Goal: Task Accomplishment & Management: Use online tool/utility

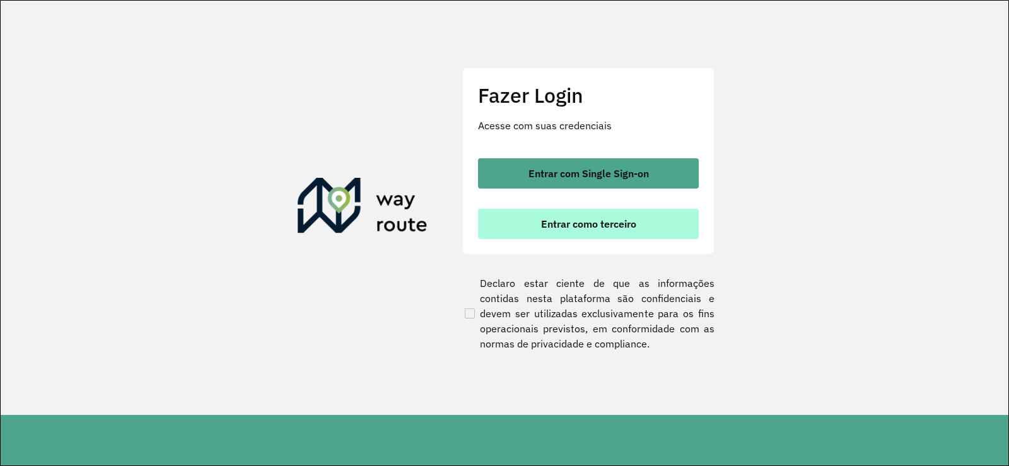
click at [505, 228] on button "Entrar como terceiro" at bounding box center [588, 224] width 221 height 30
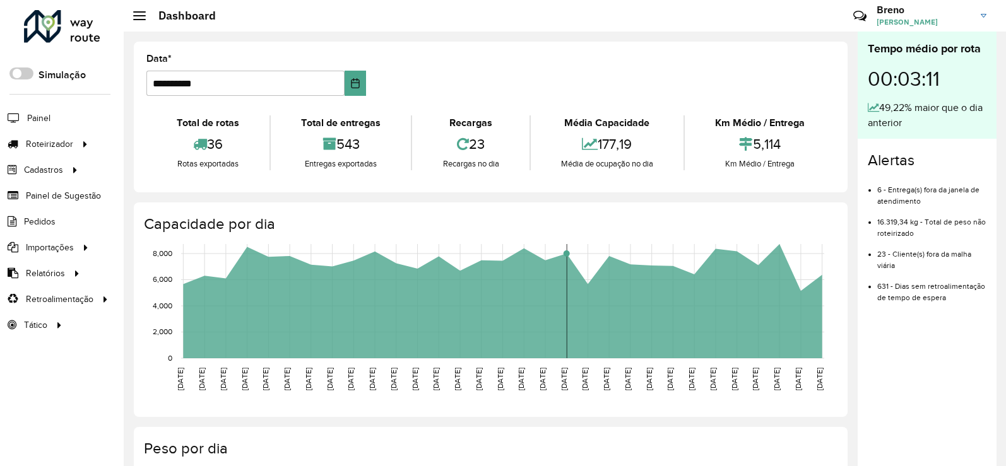
click at [575, 313] on rect at bounding box center [502, 301] width 643 height 114
click at [58, 30] on div at bounding box center [62, 26] width 76 height 33
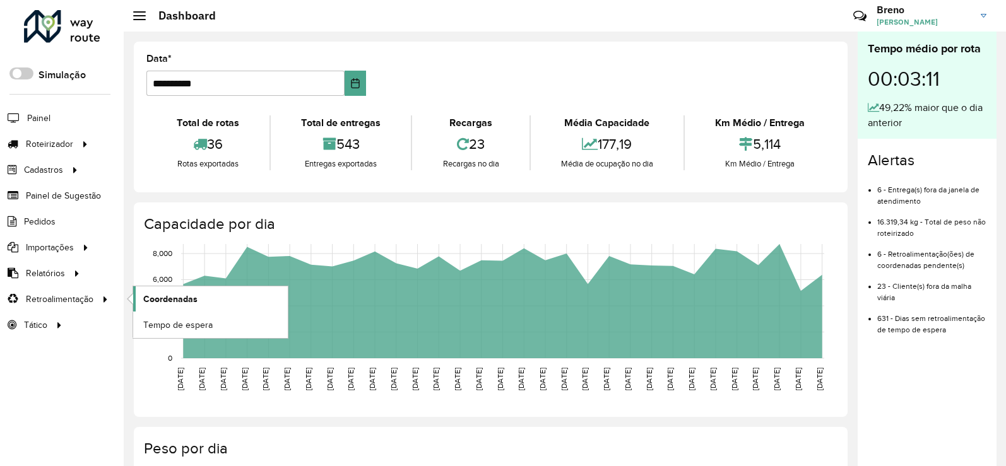
click at [158, 291] on link "Coordenadas" at bounding box center [210, 298] width 155 height 25
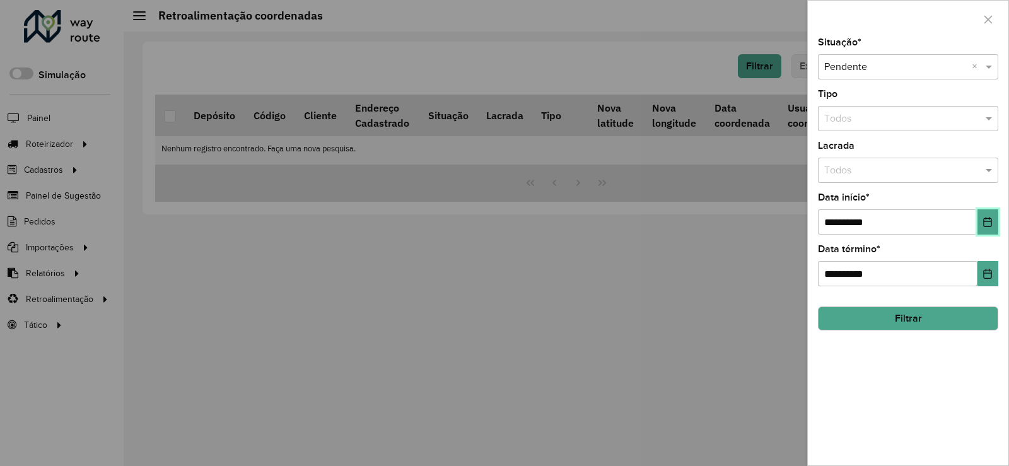
click at [991, 222] on icon "Choose Date" at bounding box center [988, 222] width 8 height 10
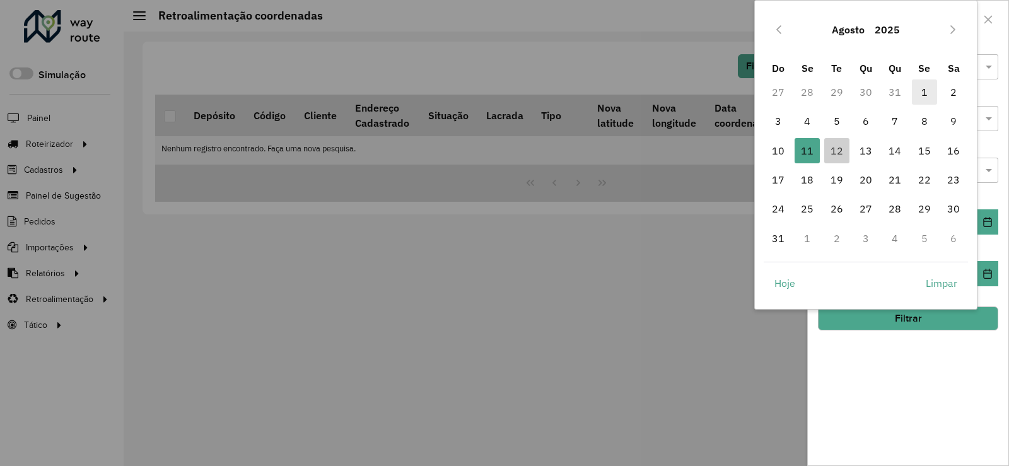
click at [925, 98] on span "1" at bounding box center [924, 91] width 25 height 25
type input "**********"
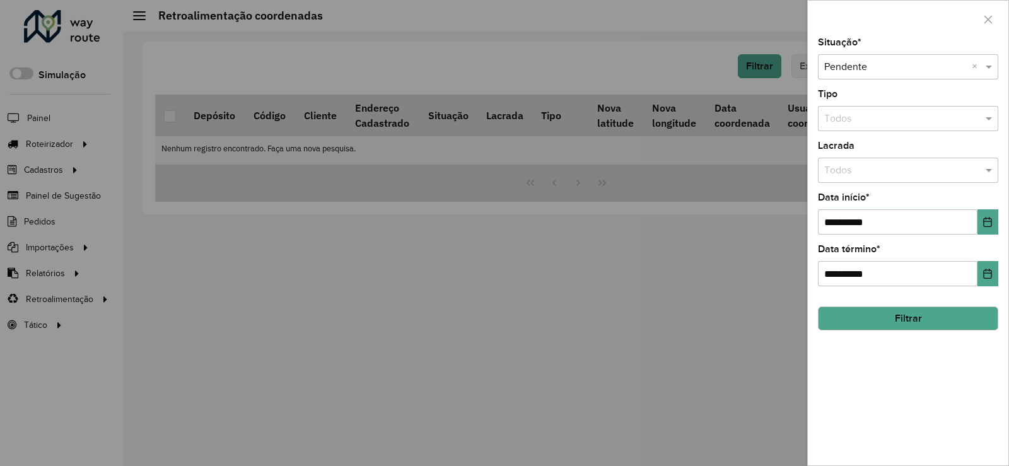
click at [879, 325] on button "Filtrar" at bounding box center [908, 319] width 180 height 24
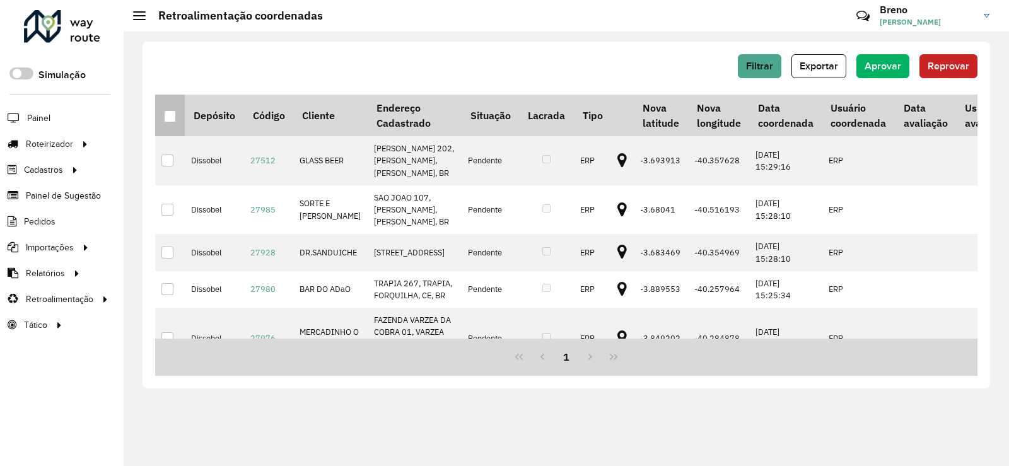
click at [164, 114] on div at bounding box center [170, 116] width 12 height 12
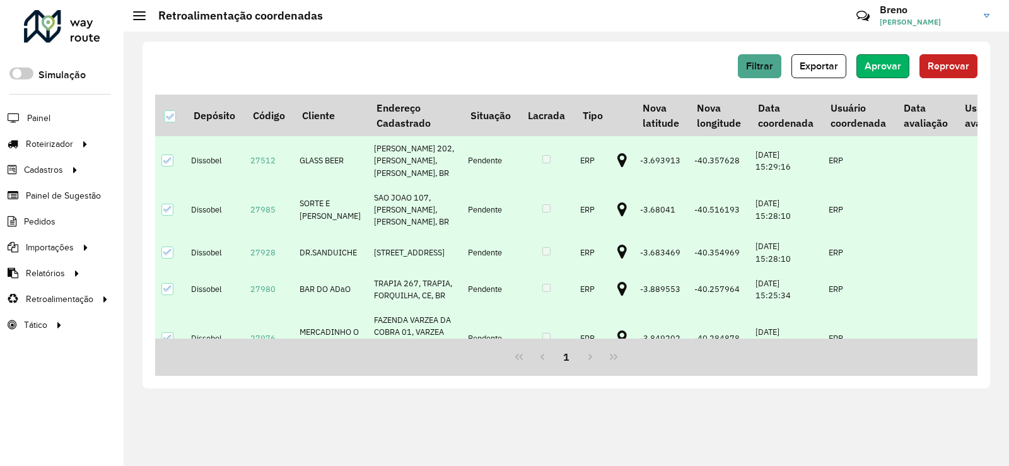
click at [887, 67] on span "Aprovar" at bounding box center [883, 66] width 37 height 11
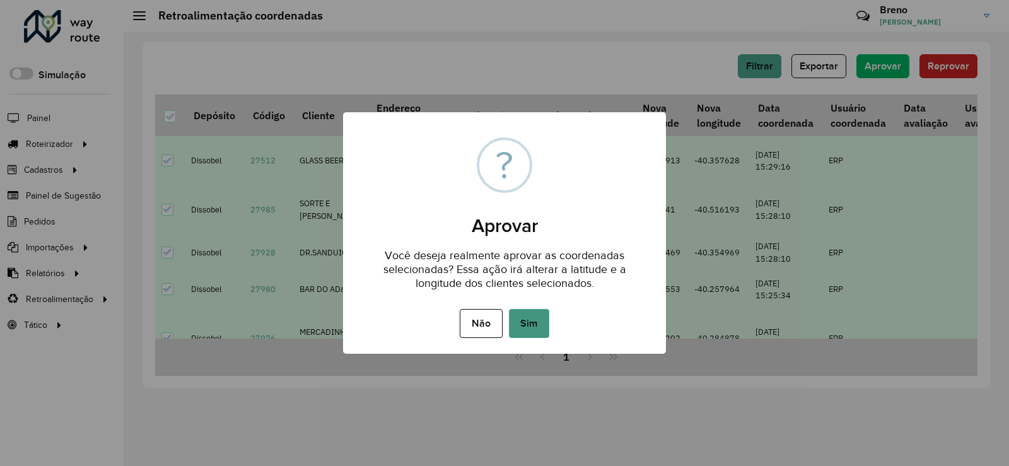
click at [520, 327] on button "Sim" at bounding box center [529, 323] width 40 height 29
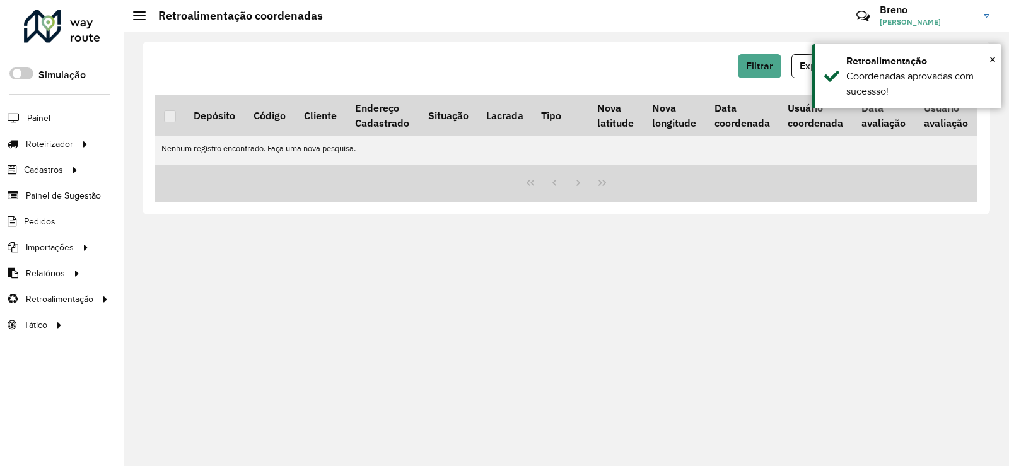
click at [65, 18] on div at bounding box center [62, 26] width 76 height 33
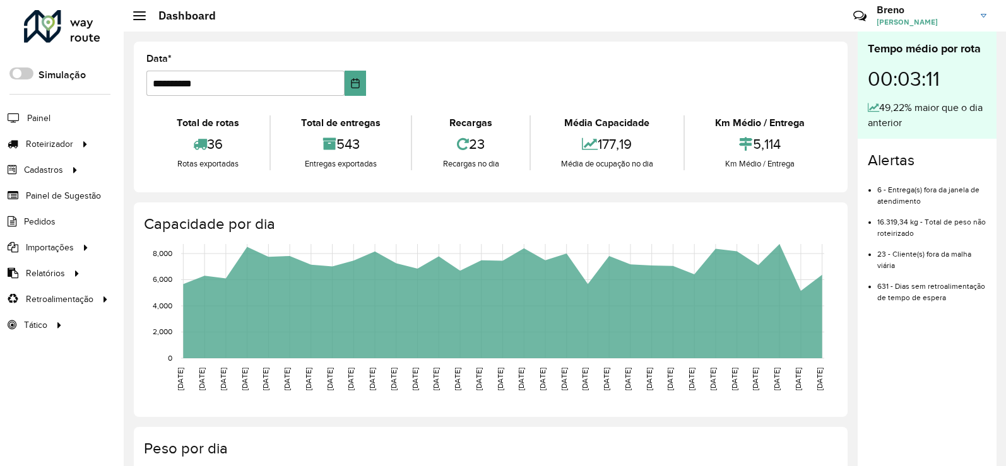
click at [73, 35] on div at bounding box center [62, 26] width 76 height 33
